Goal: Complete application form

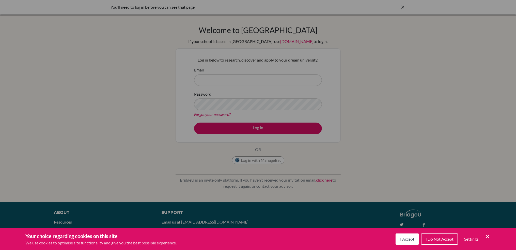
click at [400, 237] on span "I Accept" at bounding box center [407, 238] width 14 height 5
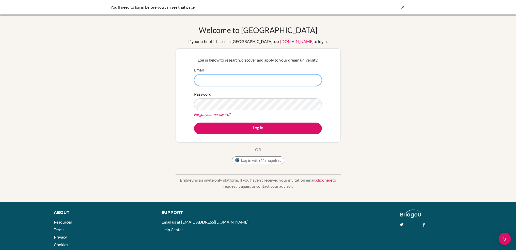
click at [275, 83] on input "Email" at bounding box center [258, 80] width 128 height 12
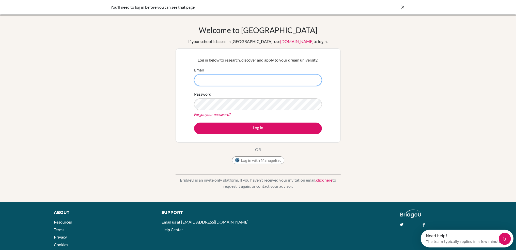
click at [244, 80] on input "Email" at bounding box center [258, 80] width 128 height 12
type input "c"
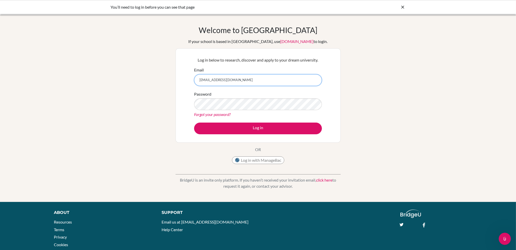
type input "[EMAIL_ADDRESS][DOMAIN_NAME]"
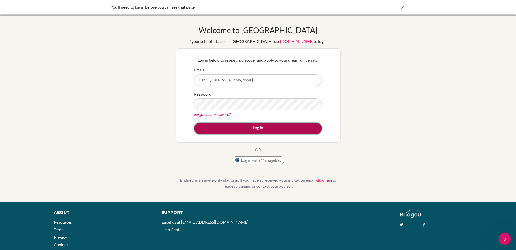
click at [258, 127] on button "Log in" at bounding box center [258, 128] width 128 height 12
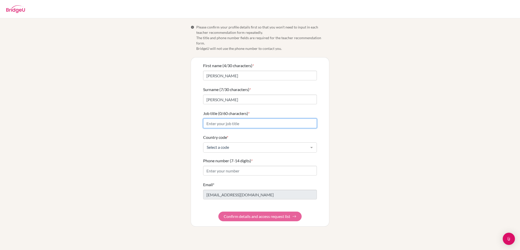
click at [227, 119] on input "Job title (0/60 characters) *" at bounding box center [260, 123] width 114 height 10
click at [310, 144] on div at bounding box center [312, 148] width 10 height 10
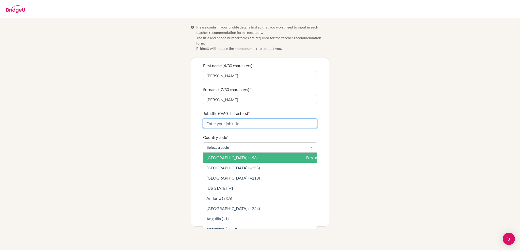
click at [296, 121] on input "Job title (0/60 characters) *" at bounding box center [260, 123] width 114 height 10
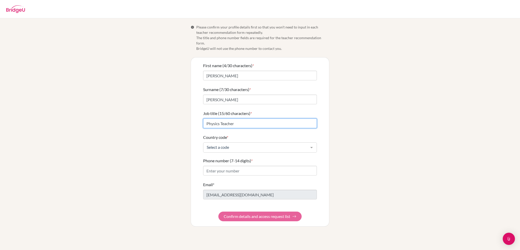
type input "Physics Teacher"
click at [313, 143] on div at bounding box center [312, 148] width 10 height 10
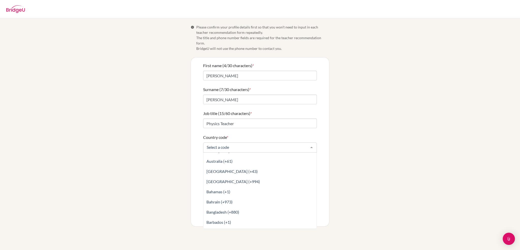
scroll to position [203, 0]
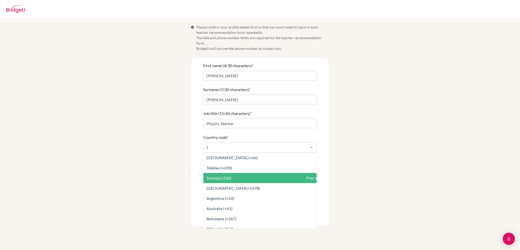
type input "tu"
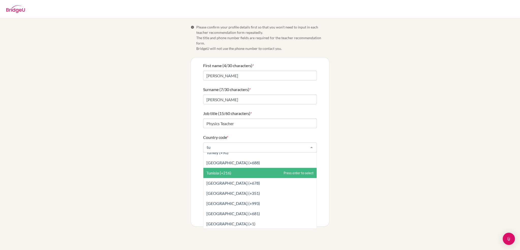
scroll to position [0, 0]
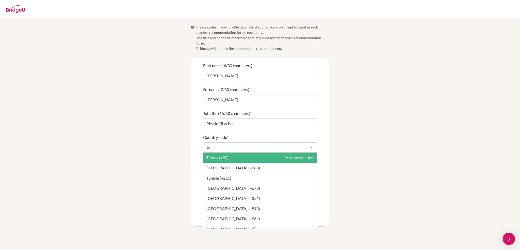
click at [256, 154] on span "Turkey (+90)" at bounding box center [260, 157] width 113 height 10
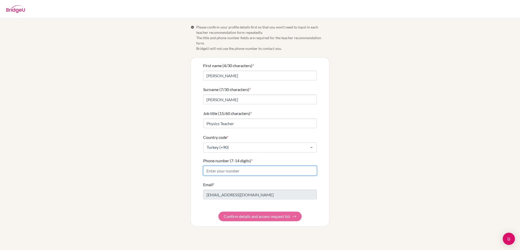
click at [260, 166] on input "Phone number (7-14 digits) *" at bounding box center [260, 171] width 114 height 10
type input "5055530330"
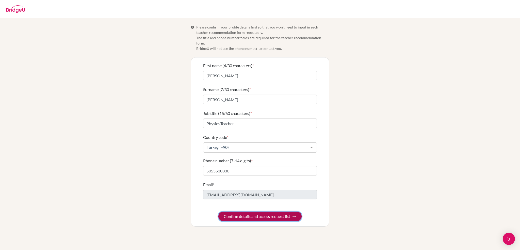
click at [277, 212] on button "Confirm details and access request list" at bounding box center [260, 216] width 83 height 10
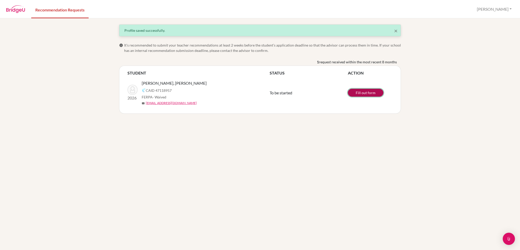
click at [374, 93] on link "Fill out form" at bounding box center [366, 93] width 36 height 8
